Goal: Entertainment & Leisure: Consume media (video, audio)

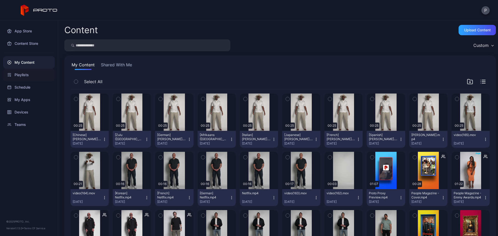
click at [39, 79] on div "Playlists" at bounding box center [29, 75] width 52 height 12
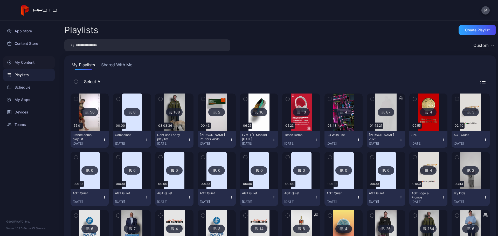
click at [39, 64] on div "My Content" at bounding box center [29, 62] width 52 height 12
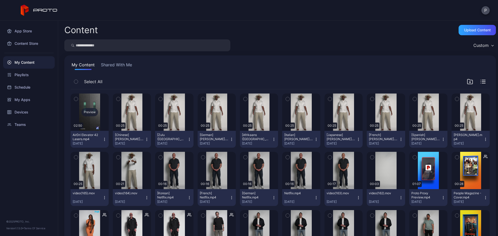
click at [87, 102] on div "Preview" at bounding box center [90, 112] width 38 height 37
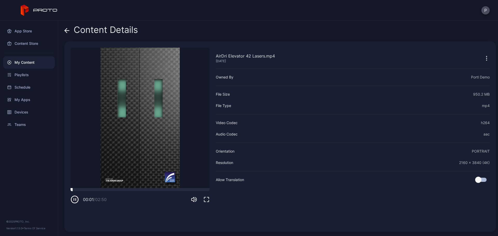
click at [87, 190] on div at bounding box center [140, 189] width 139 height 3
click at [107, 196] on div "00:21 / 02:50" at bounding box center [92, 199] width 42 height 8
click at [118, 193] on div "00:22 / 02:50" at bounding box center [140, 196] width 139 height 16
click at [125, 192] on div "00:22 / 02:50" at bounding box center [140, 196] width 139 height 16
click at [126, 191] on div at bounding box center [140, 189] width 139 height 3
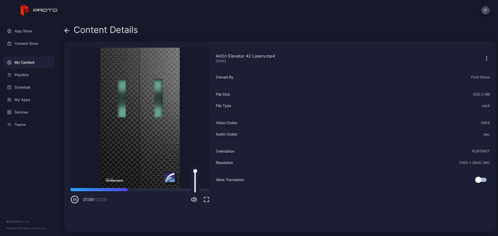
click at [195, 200] on icon "button" at bounding box center [194, 199] width 6 height 6
click at [146, 190] on div at bounding box center [140, 189] width 139 height 3
